Goal: Task Accomplishment & Management: Use online tool/utility

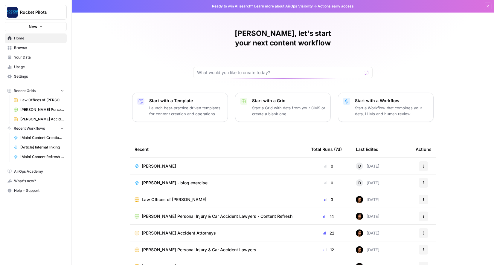
click at [22, 57] on span "Your Data" at bounding box center [39, 57] width 50 height 5
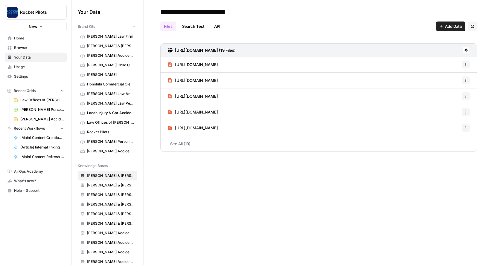
click at [20, 48] on span "Browse" at bounding box center [39, 47] width 50 height 5
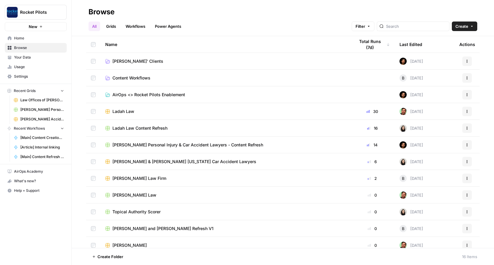
click at [169, 161] on span "[PERSON_NAME] & [PERSON_NAME] [US_STATE] Car Accident Lawyers" at bounding box center [184, 162] width 144 height 6
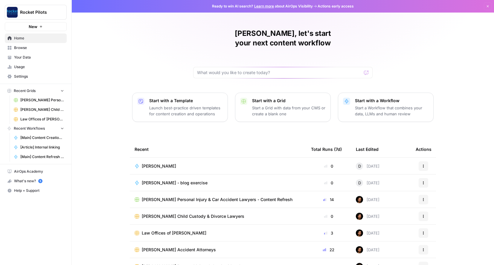
click at [39, 137] on span "[Main] Content Creation Brief" at bounding box center [42, 137] width 44 height 5
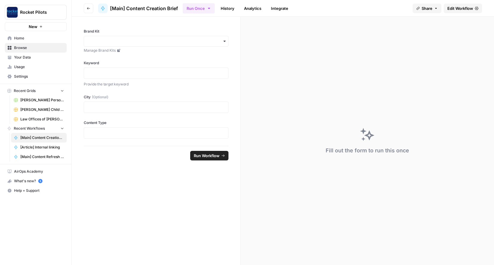
click at [23, 57] on span "Your Data" at bounding box center [39, 57] width 50 height 5
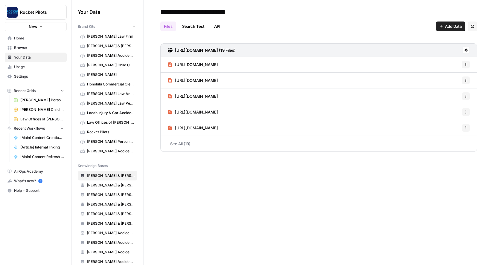
click at [21, 38] on span "Home" at bounding box center [39, 38] width 50 height 5
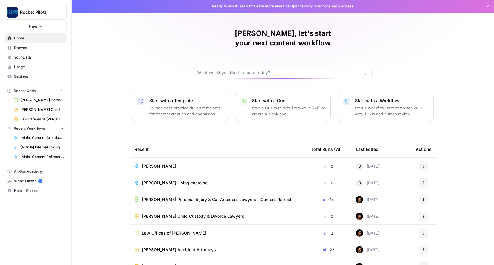
scroll to position [10, 0]
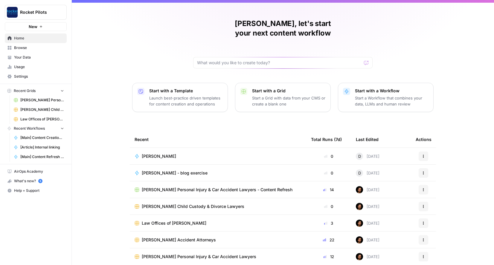
click at [19, 48] on span "Browse" at bounding box center [39, 47] width 50 height 5
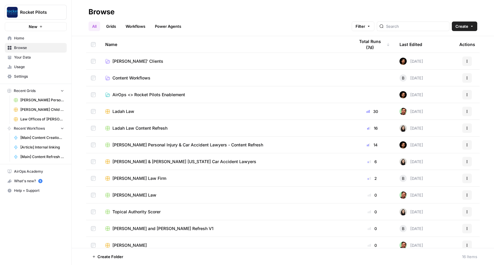
click at [137, 26] on link "Workflows" at bounding box center [135, 27] width 27 height 10
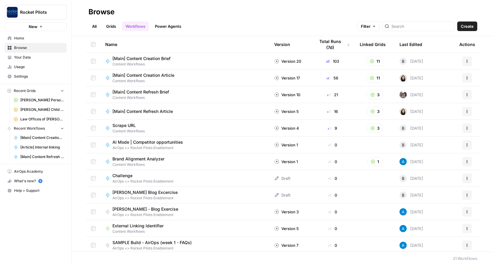
click at [131, 78] on span "Content Workflows" at bounding box center [145, 80] width 67 height 5
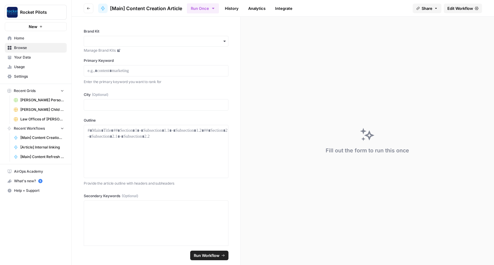
click at [460, 8] on span "Edit Workflow" at bounding box center [460, 8] width 26 height 6
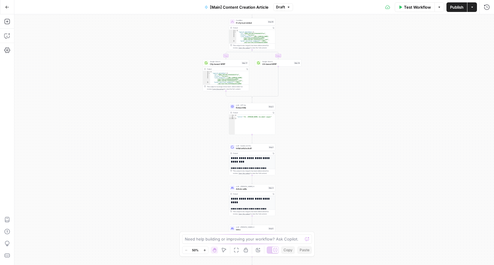
drag, startPoint x: 293, startPoint y: 37, endPoint x: 291, endPoint y: 156, distance: 119.5
click at [291, 156] on div "true false Workflow Set Inputs Inputs Condition If city is provided Step 16 Out…" at bounding box center [253, 139] width 479 height 251
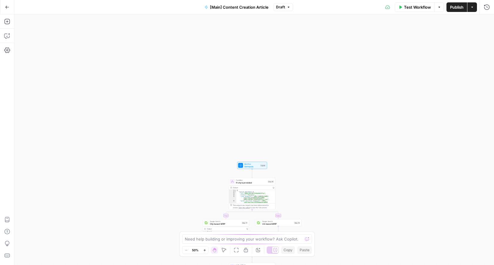
drag, startPoint x: 321, startPoint y: 65, endPoint x: 321, endPoint y: 225, distance: 160.2
click at [321, 225] on div "true false Workflow Set Inputs Inputs Condition If city is provided Step 16 Out…" at bounding box center [253, 139] width 479 height 251
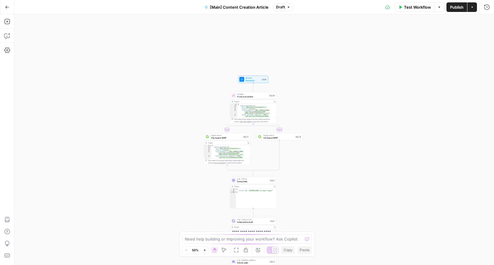
drag, startPoint x: 317, startPoint y: 206, endPoint x: 318, endPoint y: 119, distance: 87.3
click at [318, 119] on div "true false Workflow Set Inputs Inputs Condition If city is provided Step 16 Out…" at bounding box center [253, 139] width 479 height 251
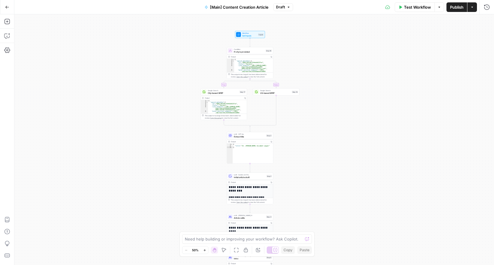
drag, startPoint x: 317, startPoint y: 192, endPoint x: 316, endPoint y: 131, distance: 61.0
click at [315, 131] on div "true false Workflow Set Inputs Inputs Condition If city is provided Step 16 Out…" at bounding box center [253, 139] width 479 height 251
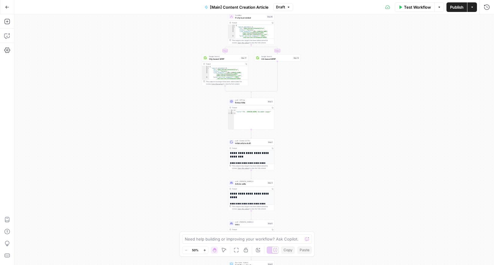
drag, startPoint x: 312, startPoint y: 183, endPoint x: 310, endPoint y: 101, distance: 81.9
click at [310, 102] on div "true false Workflow Set Inputs Inputs Condition If city is provided Step 16 Out…" at bounding box center [253, 139] width 479 height 251
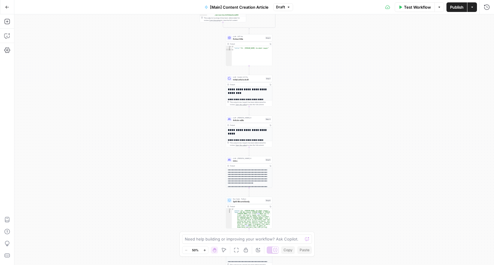
drag, startPoint x: 311, startPoint y: 173, endPoint x: 310, endPoint y: 162, distance: 11.1
click at [310, 162] on div "true false Workflow Set Inputs Inputs Condition If city is provided Step 16 Out…" at bounding box center [253, 139] width 479 height 251
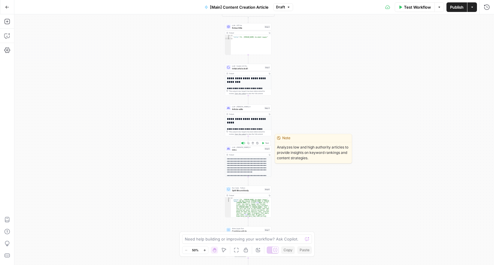
click at [248, 149] on span "Intro" at bounding box center [247, 149] width 31 height 3
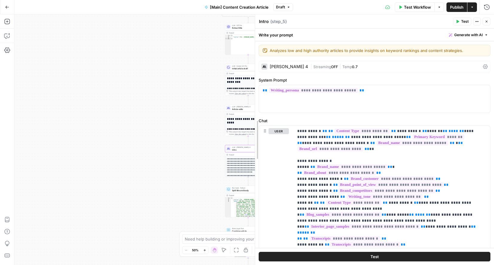
drag, startPoint x: 374, startPoint y: 115, endPoint x: 224, endPoint y: 114, distance: 150.3
click at [224, 114] on body "Rocket Pilots New Home Browse Your Data Usage Settings Recent Grids Kuzyk Perso…" at bounding box center [247, 132] width 494 height 265
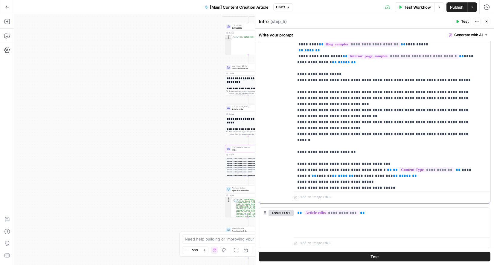
scroll to position [24, 0]
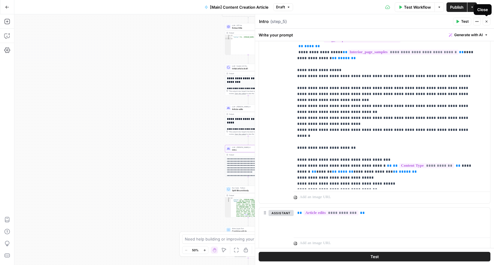
click at [488, 21] on button "Close" at bounding box center [486, 22] width 8 height 8
